Goal: Obtain resource: Download file/media

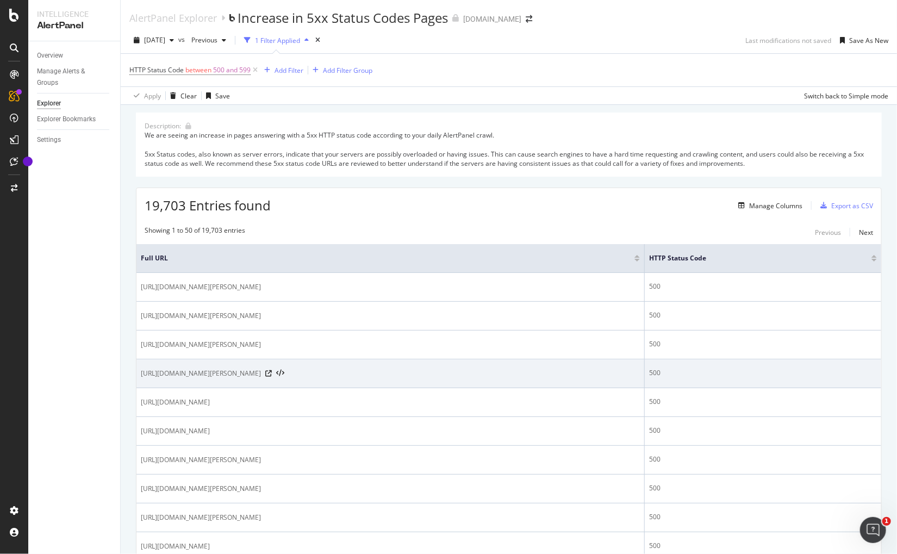
scroll to position [18, 0]
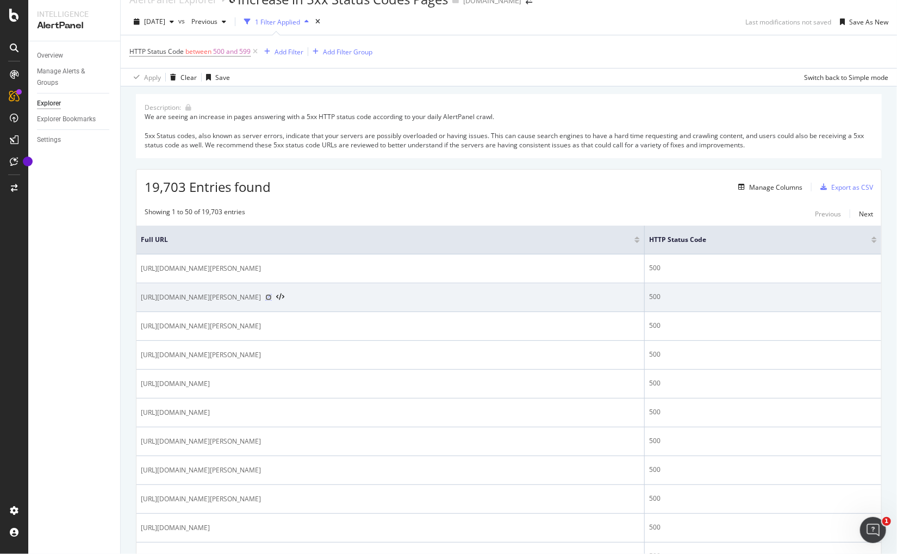
click at [272, 296] on icon at bounding box center [268, 297] width 7 height 7
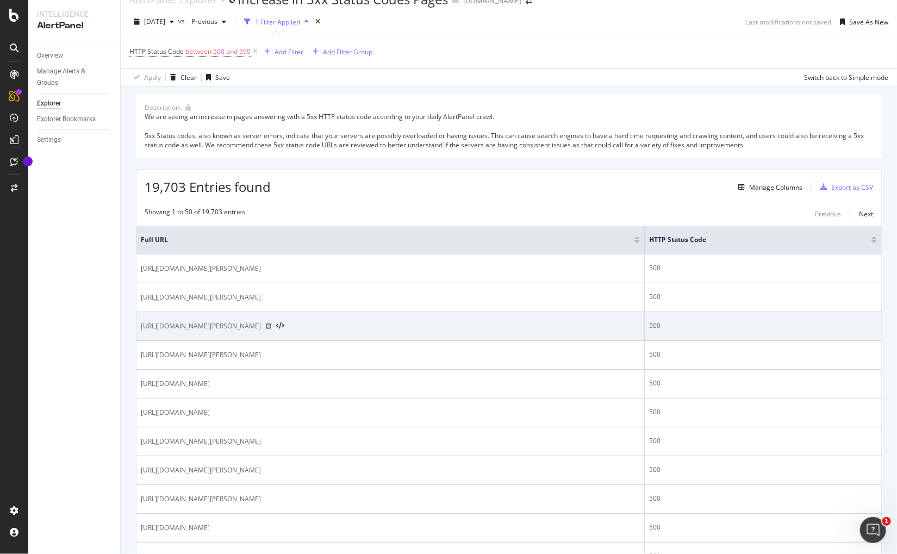
click at [272, 326] on icon at bounding box center [268, 326] width 7 height 7
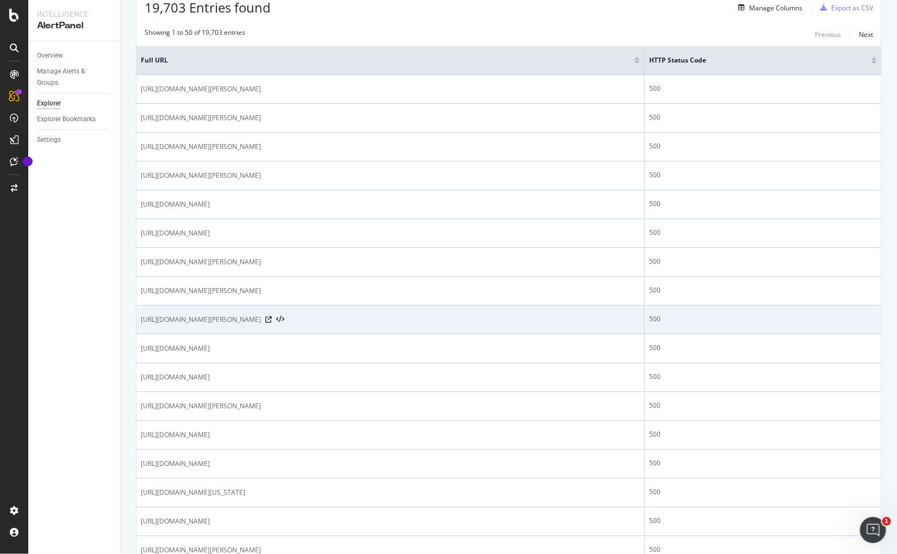
scroll to position [205, 0]
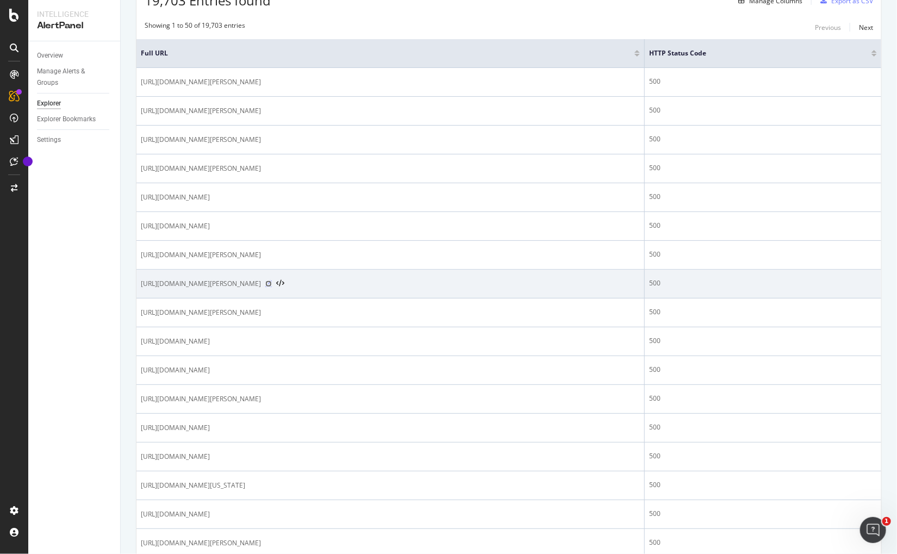
click at [272, 284] on icon at bounding box center [268, 284] width 7 height 7
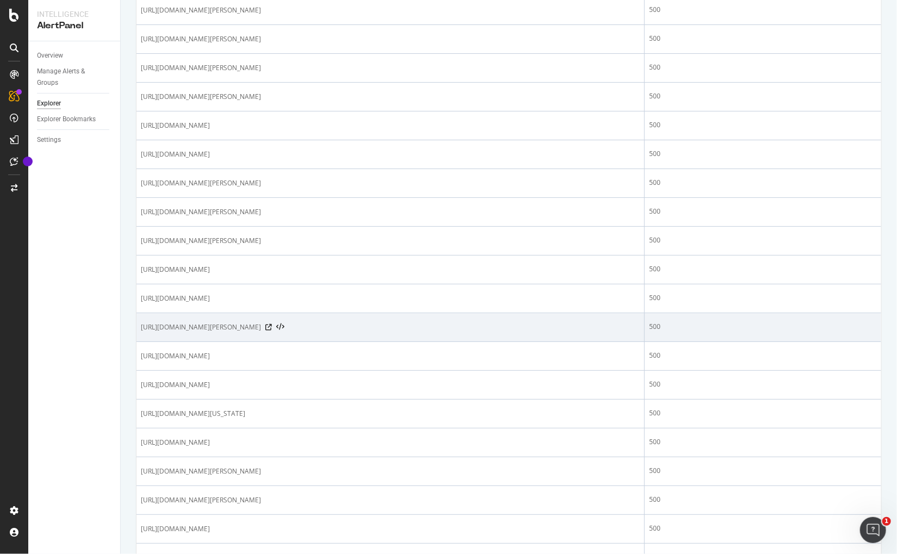
scroll to position [340, 0]
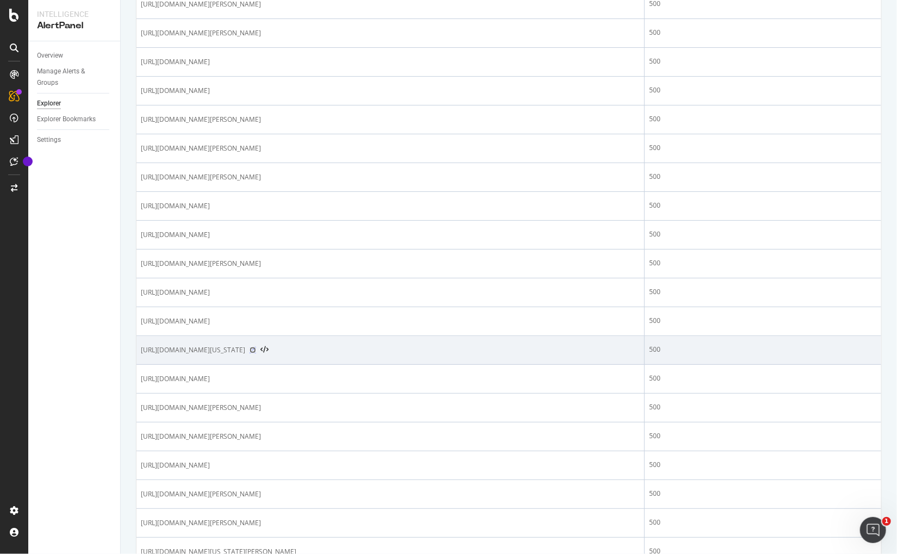
click at [256, 348] on icon at bounding box center [253, 350] width 7 height 7
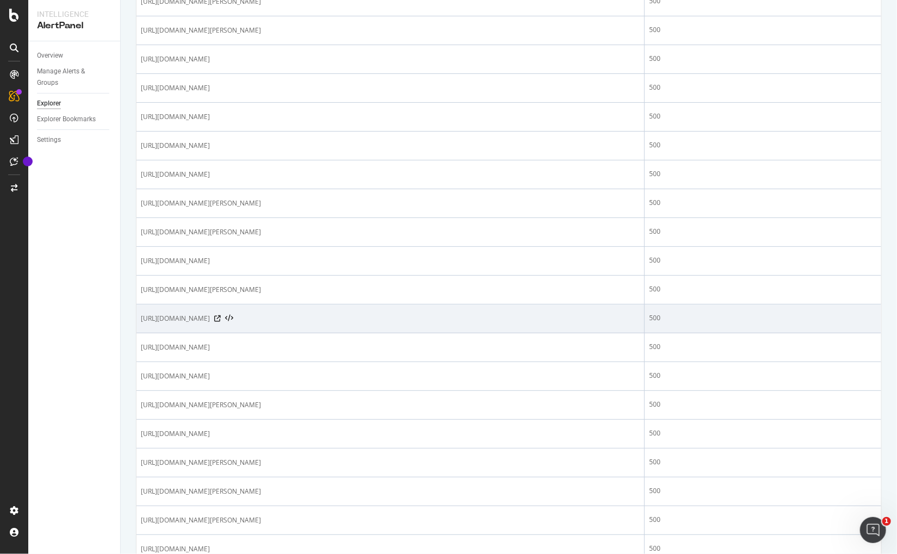
scroll to position [1151, 0]
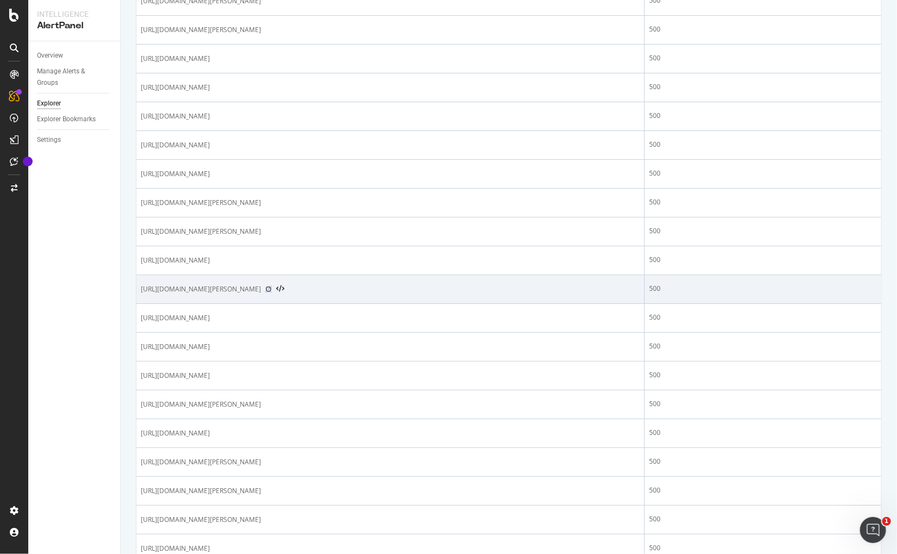
click at [272, 293] on icon at bounding box center [268, 289] width 7 height 7
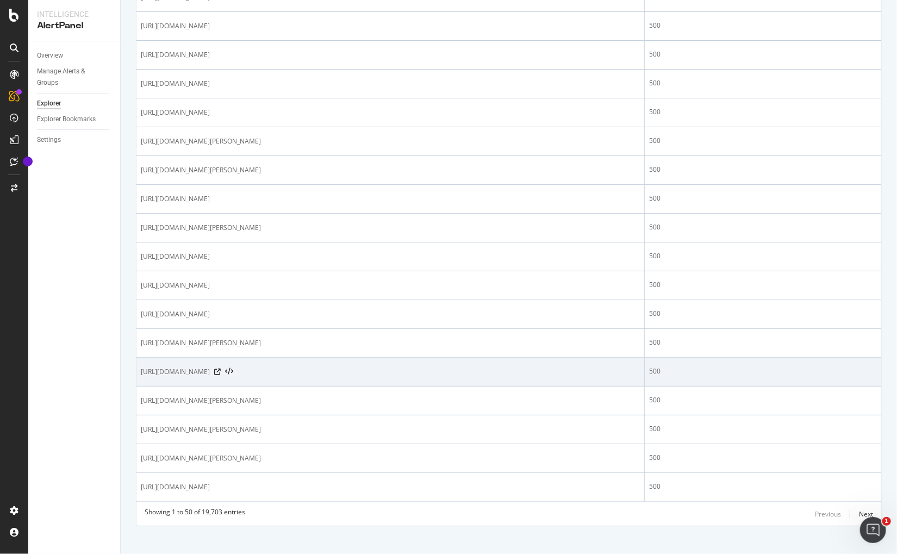
scroll to position [1227, 0]
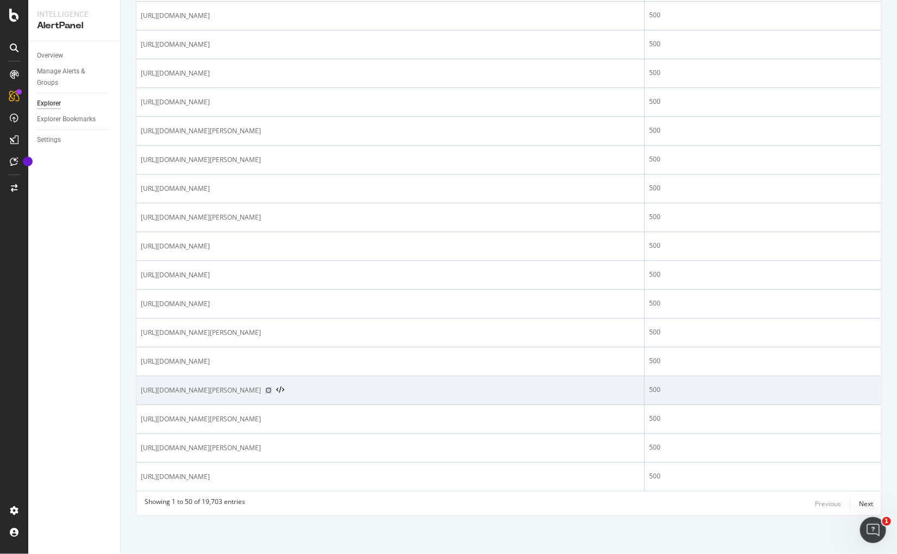
click at [272, 392] on icon at bounding box center [268, 390] width 7 height 7
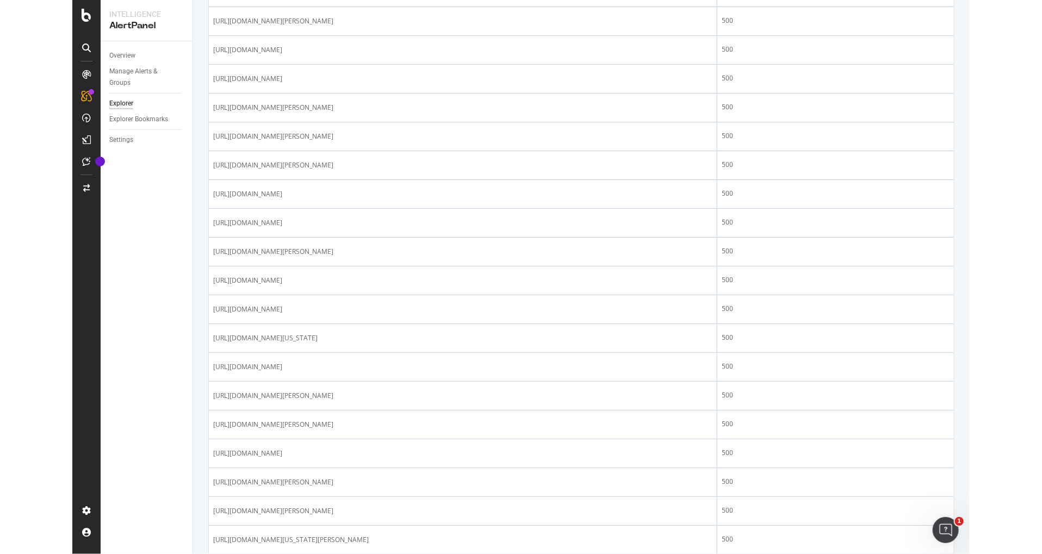
scroll to position [0, 0]
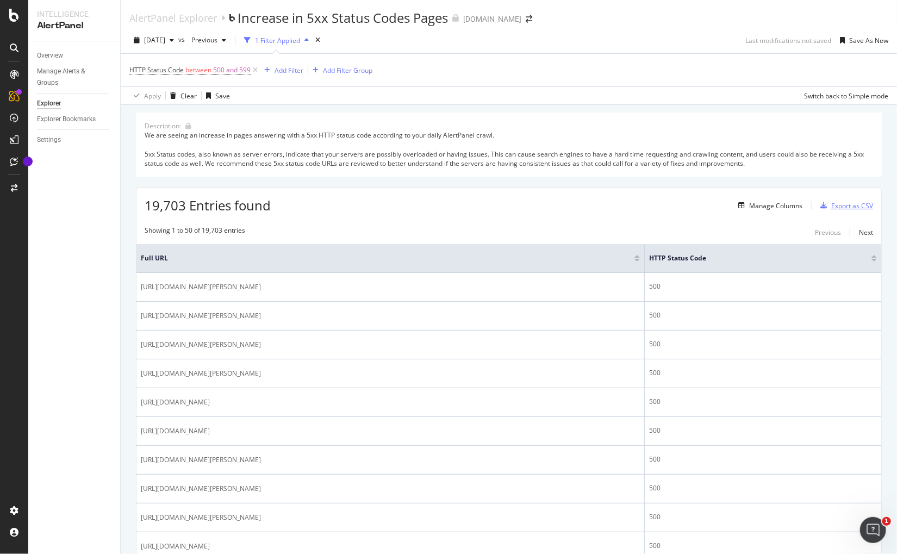
click at [860, 207] on div "Export as CSV" at bounding box center [853, 205] width 42 height 9
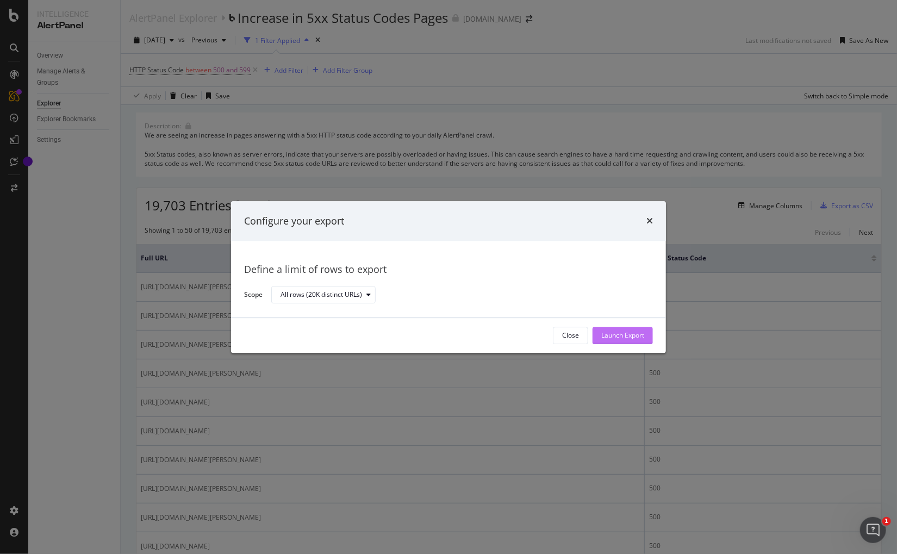
click at [620, 333] on div "Launch Export" at bounding box center [623, 335] width 43 height 9
